Goal: Navigation & Orientation: Understand site structure

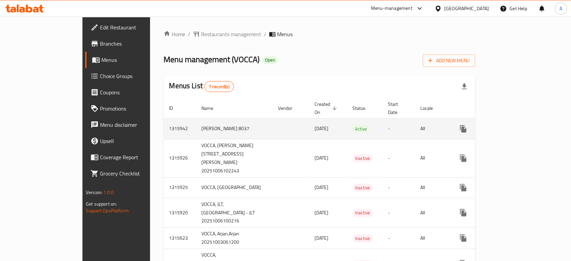
click at [520, 121] on link "enhanced table" at bounding box center [512, 129] width 16 height 16
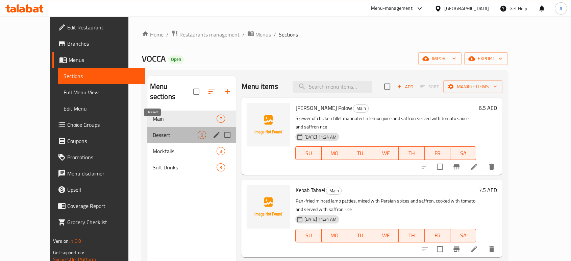
click at [153, 131] on span "Dessert" at bounding box center [175, 135] width 45 height 8
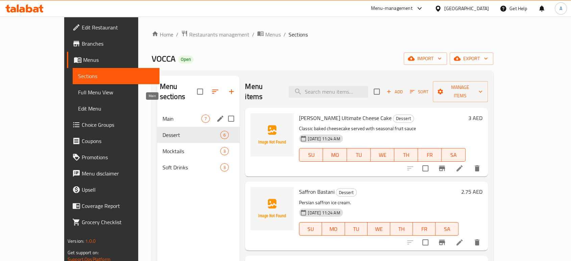
click at [162, 114] on span "Main" at bounding box center [181, 118] width 39 height 8
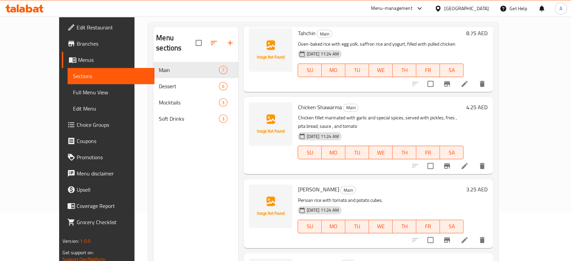
scroll to position [95, 0]
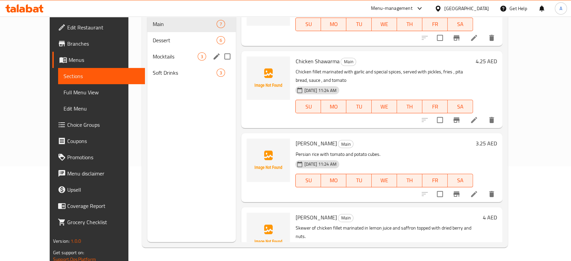
click at [153, 52] on span "Mocktails" at bounding box center [175, 56] width 45 height 8
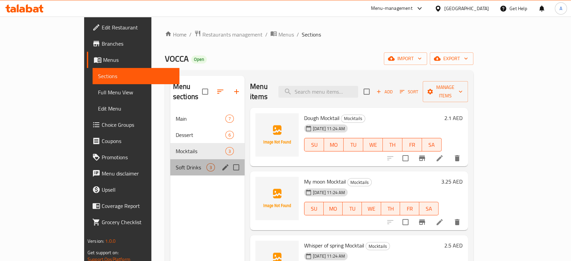
click at [170, 159] on div "Soft Drinks 3" at bounding box center [207, 167] width 74 height 16
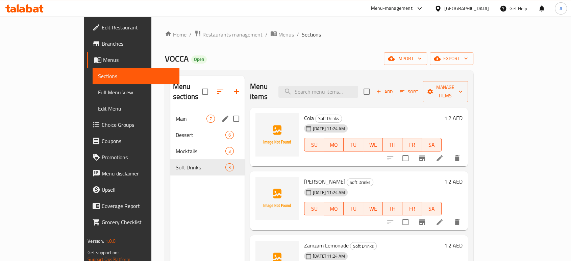
click at [176, 114] on span "Main" at bounding box center [191, 118] width 31 height 8
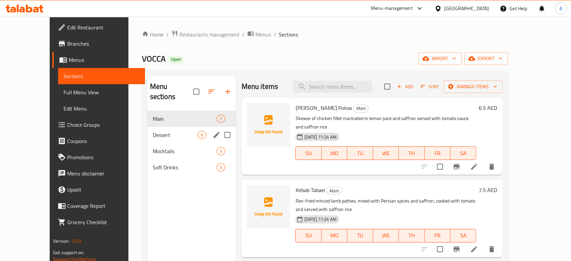
click at [147, 127] on div "Dessert 6" at bounding box center [191, 135] width 89 height 16
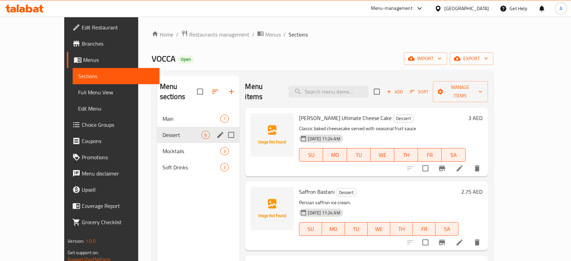
click at [157, 143] on div "Mocktails 3" at bounding box center [198, 151] width 83 height 16
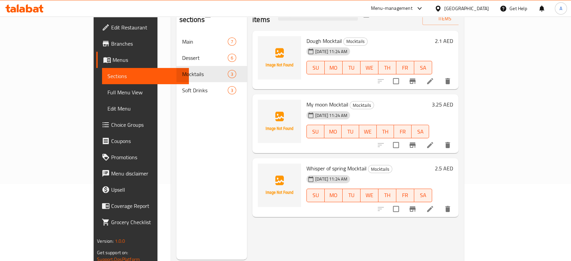
scroll to position [95, 0]
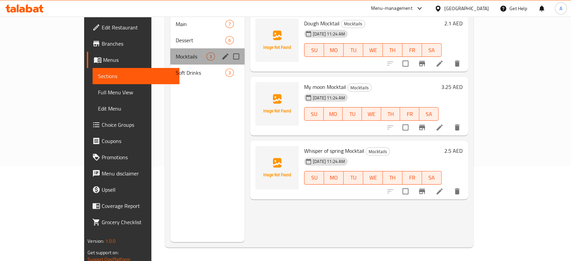
click at [170, 51] on div "Mocktails 3" at bounding box center [207, 56] width 74 height 16
click at [170, 65] on div "Soft Drinks 3" at bounding box center [207, 73] width 74 height 16
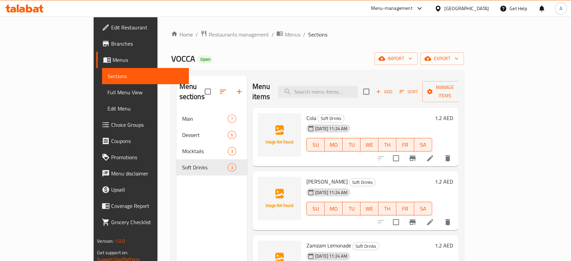
click at [107, 91] on span "Full Menu View" at bounding box center [145, 92] width 76 height 8
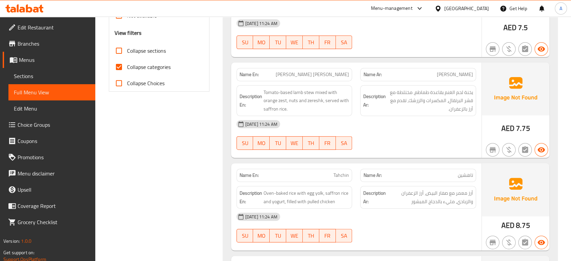
scroll to position [225, 0]
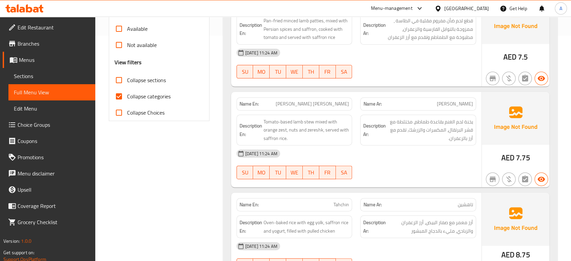
click at [127, 94] on span "Collapse categories" at bounding box center [149, 96] width 44 height 8
click at [127, 94] on input "Collapse categories" at bounding box center [119, 96] width 16 height 16
checkbox input "false"
click at [30, 70] on link "Sections" at bounding box center [51, 76] width 87 height 16
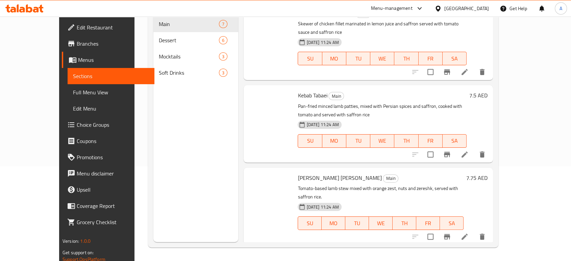
scroll to position [95, 0]
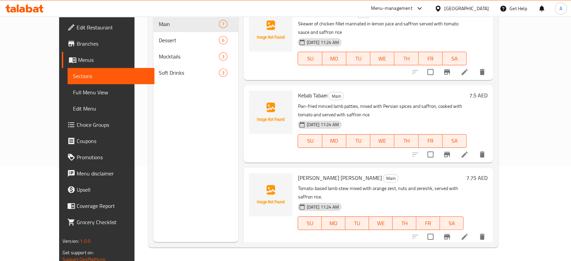
click at [78, 63] on span "Menus" at bounding box center [113, 60] width 71 height 8
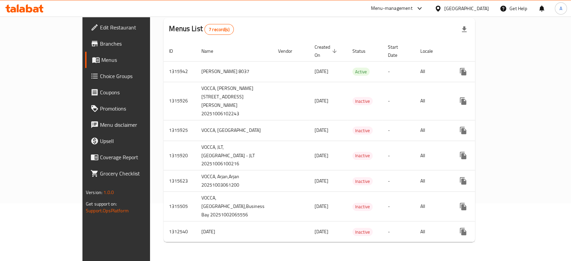
scroll to position [84, 0]
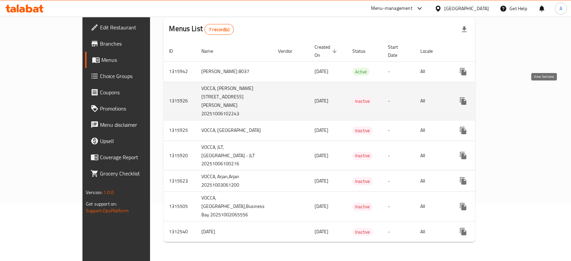
click at [516, 97] on icon "enhanced table" at bounding box center [512, 101] width 8 height 8
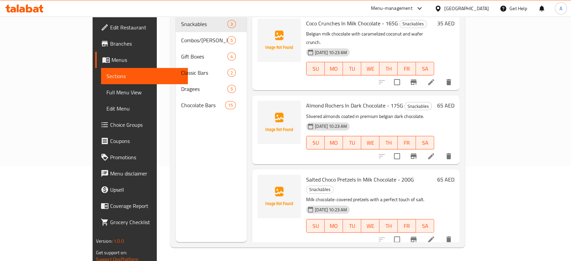
scroll to position [19, 0]
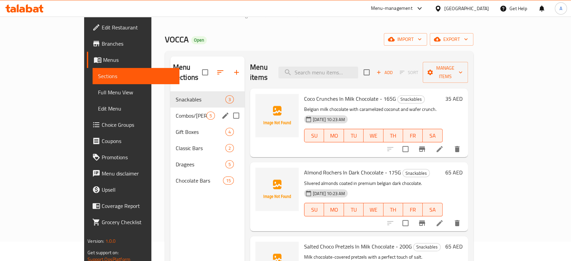
click at [170, 107] on div "Combos/Kunafa Treat 5" at bounding box center [207, 115] width 74 height 16
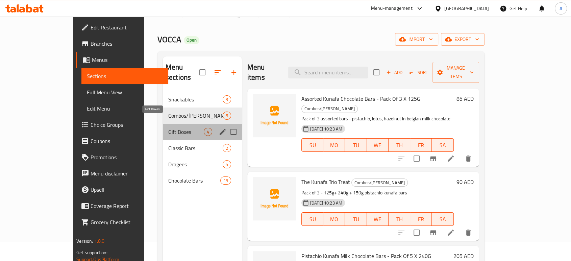
click at [168, 128] on span "Gift Boxes" at bounding box center [185, 132] width 35 height 8
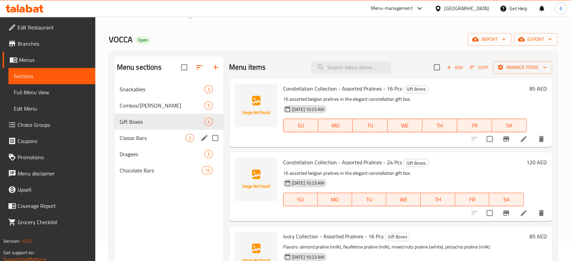
click at [130, 145] on div "Classic Bars 2" at bounding box center [168, 138] width 109 height 16
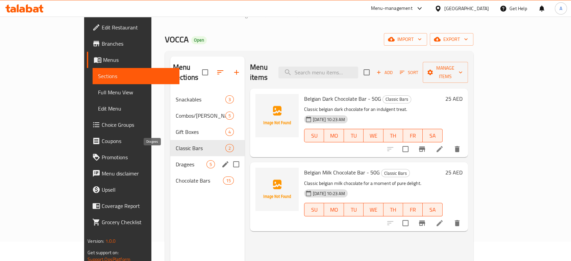
click at [176, 160] on span "Dragees" at bounding box center [191, 164] width 31 height 8
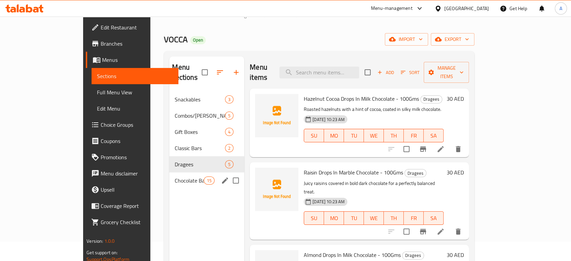
click at [169, 176] on div "Chocolate Bars 15" at bounding box center [206, 180] width 75 height 16
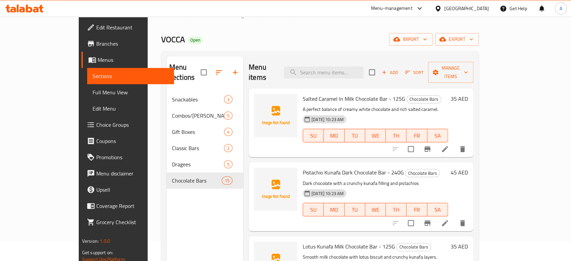
click at [98, 60] on span "Menus" at bounding box center [133, 60] width 71 height 8
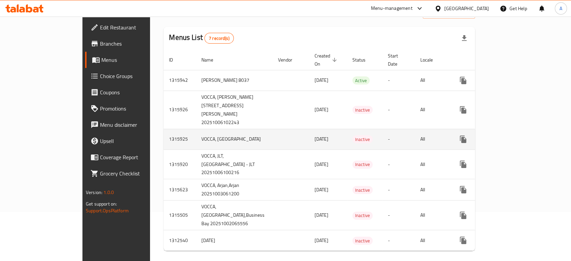
scroll to position [84, 0]
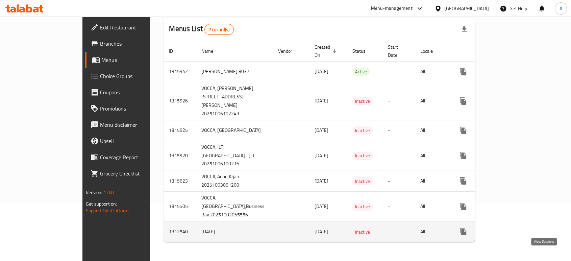
click at [516, 229] on icon "enhanced table" at bounding box center [512, 231] width 8 height 8
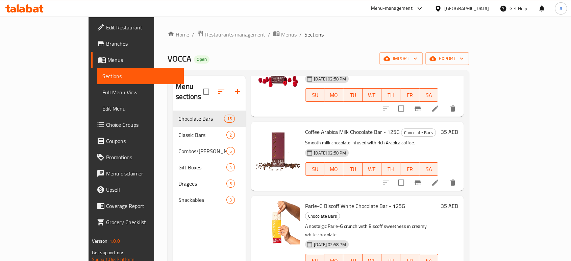
scroll to position [863, 0]
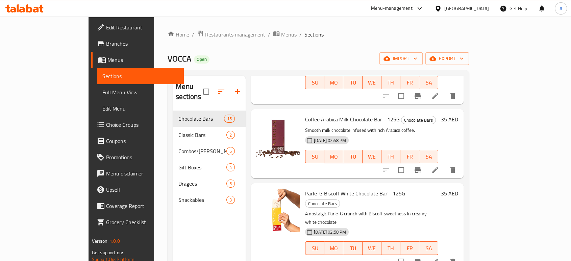
click at [107, 60] on span "Menus" at bounding box center [142, 60] width 71 height 8
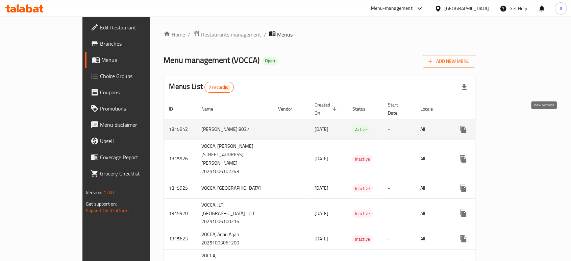
click at [516, 125] on icon "enhanced table" at bounding box center [512, 129] width 8 height 8
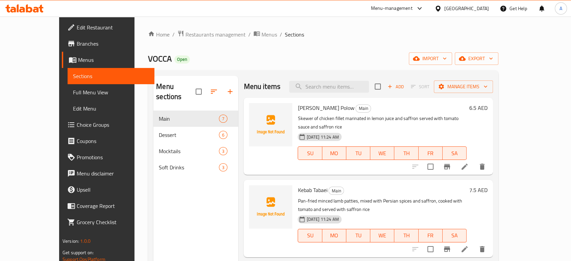
click at [78, 57] on span "Menus" at bounding box center [113, 60] width 71 height 8
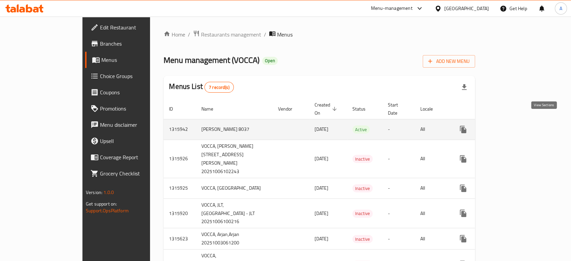
click at [515, 126] on icon "enhanced table" at bounding box center [512, 129] width 6 height 6
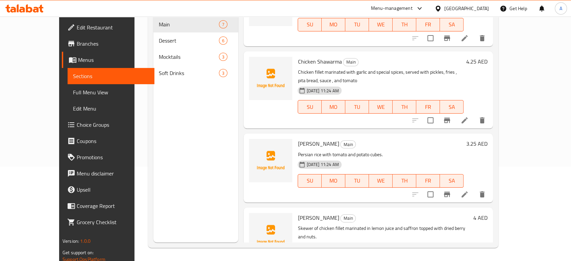
scroll to position [95, 0]
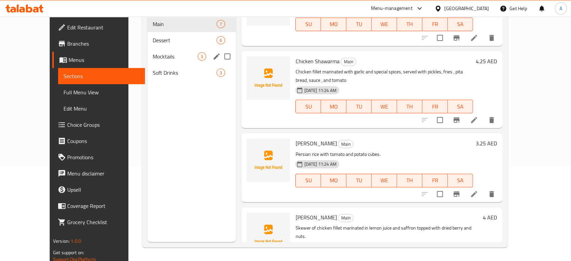
click at [160, 34] on div "Dessert 6" at bounding box center [191, 40] width 89 height 16
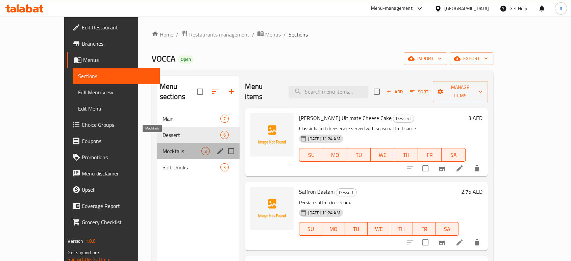
click at [162, 147] on span "Mocktails" at bounding box center [181, 151] width 39 height 8
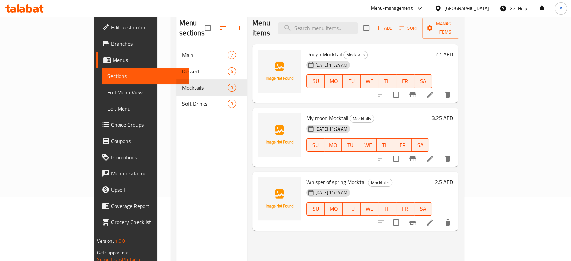
scroll to position [95, 0]
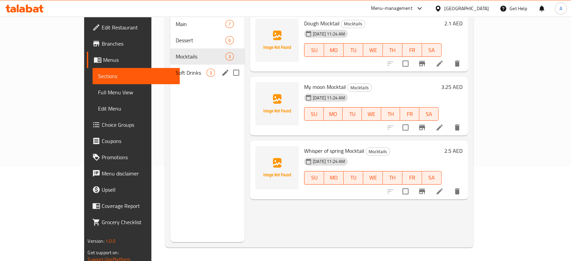
click at [176, 69] on span "Soft Drinks" at bounding box center [191, 73] width 31 height 8
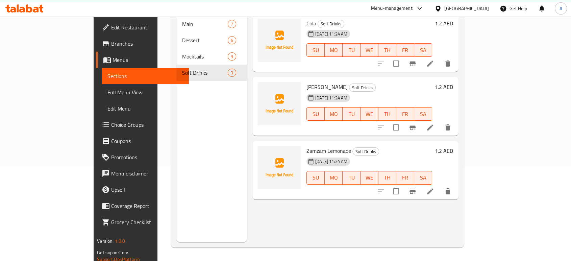
click at [112, 62] on span "Menus" at bounding box center [147, 60] width 71 height 8
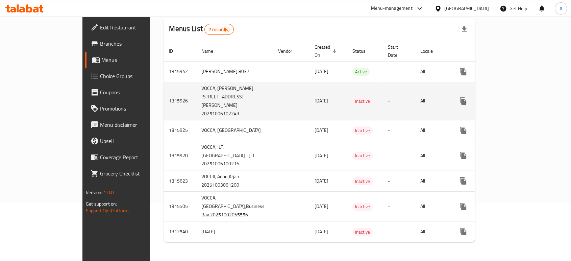
scroll to position [84, 0]
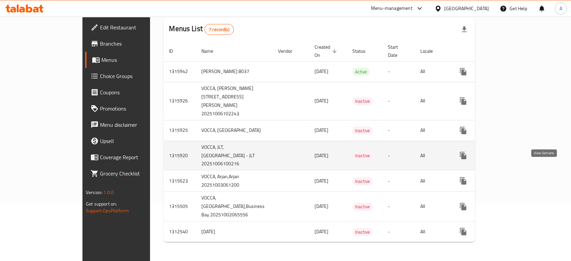
click at [516, 151] on icon "enhanced table" at bounding box center [512, 155] width 8 height 8
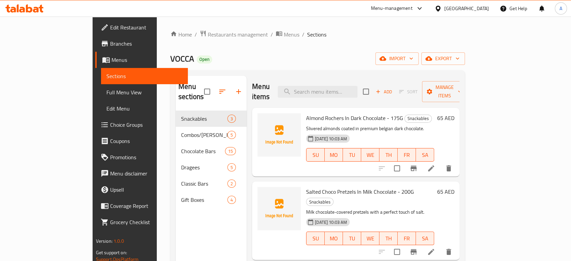
click at [111, 63] on span "Menus" at bounding box center [146, 60] width 71 height 8
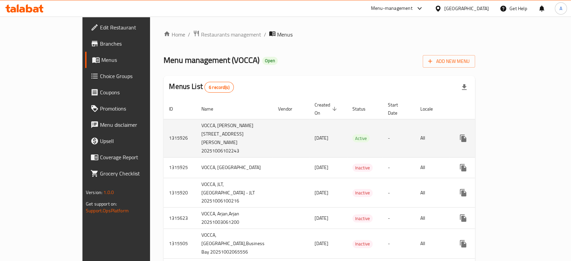
click at [516, 134] on icon "enhanced table" at bounding box center [512, 138] width 8 height 8
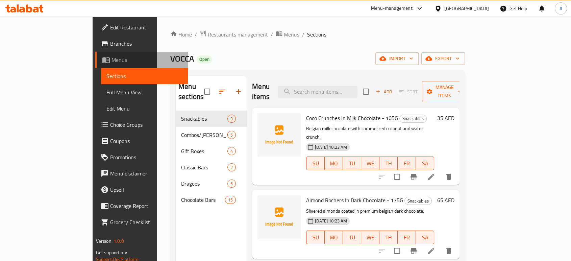
click at [111, 61] on span "Menus" at bounding box center [146, 60] width 71 height 8
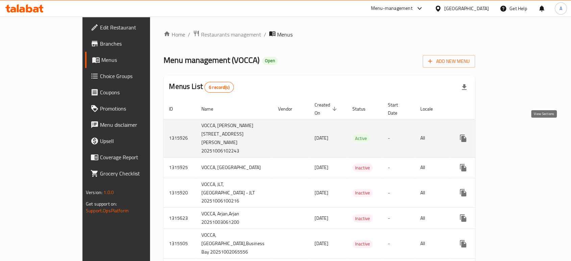
click at [520, 130] on link "enhanced table" at bounding box center [512, 138] width 16 height 16
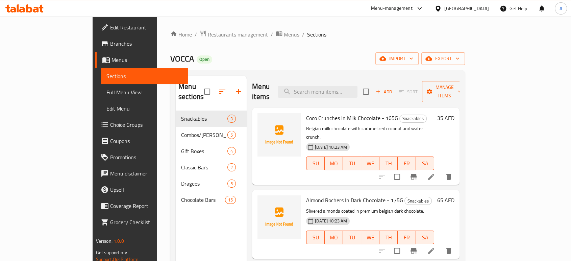
click at [111, 61] on span "Menus" at bounding box center [146, 60] width 71 height 8
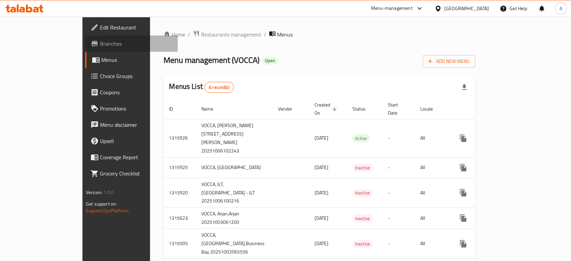
click at [100, 40] on span "Branches" at bounding box center [136, 44] width 72 height 8
